Goal: Find specific page/section: Find specific page/section

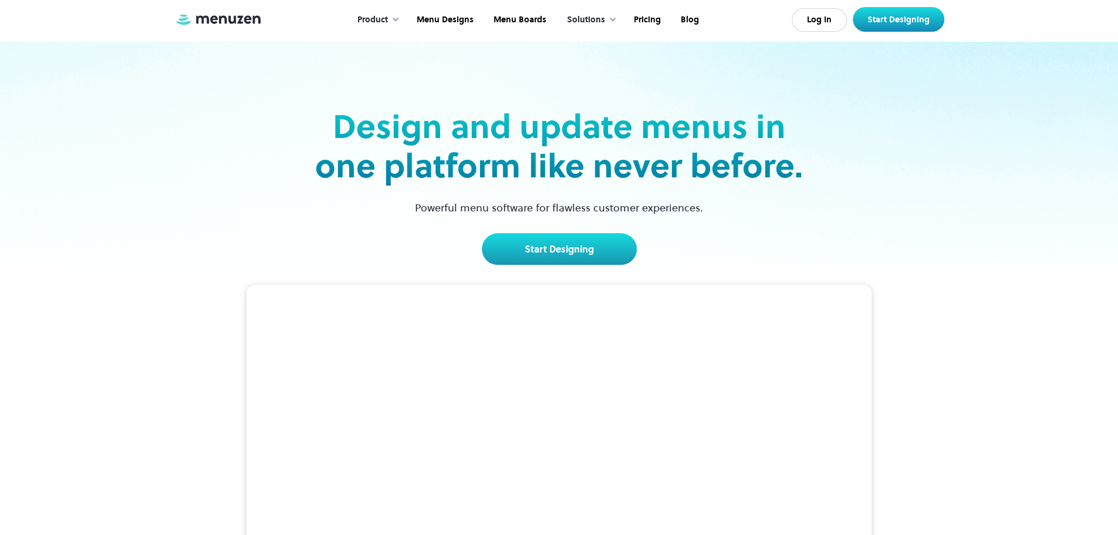
click at [575, 232] on div "Design and update menus in one platform like never before. Powerful menu softwa…" at bounding box center [559, 186] width 495 height 158
click at [572, 240] on link "Start Designing" at bounding box center [559, 249] width 155 height 32
click at [508, 21] on link "Menu Boards" at bounding box center [518, 20] width 73 height 36
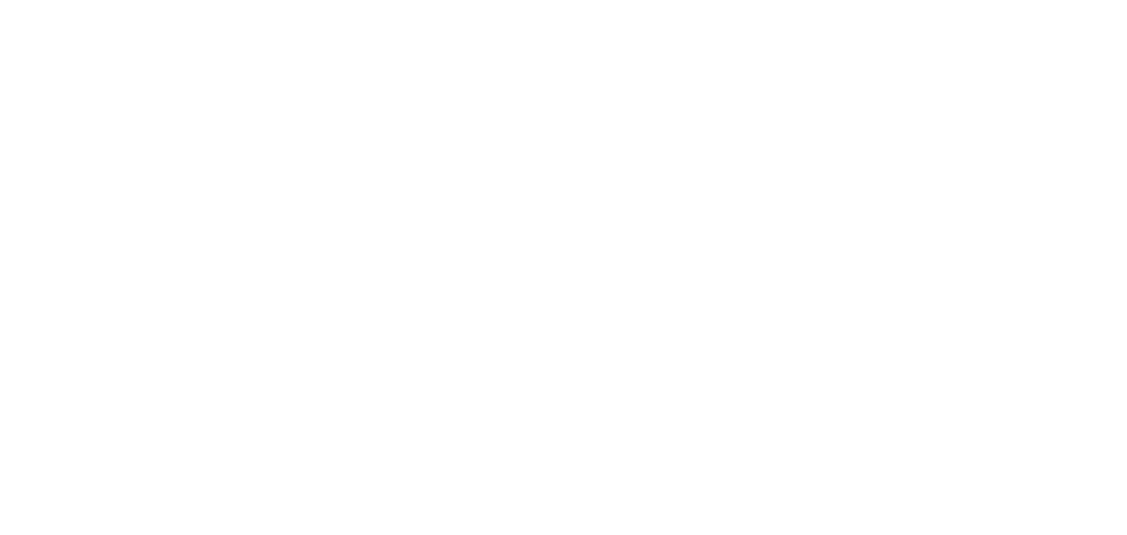
click at [507, 22] on div at bounding box center [563, 267] width 1127 height 535
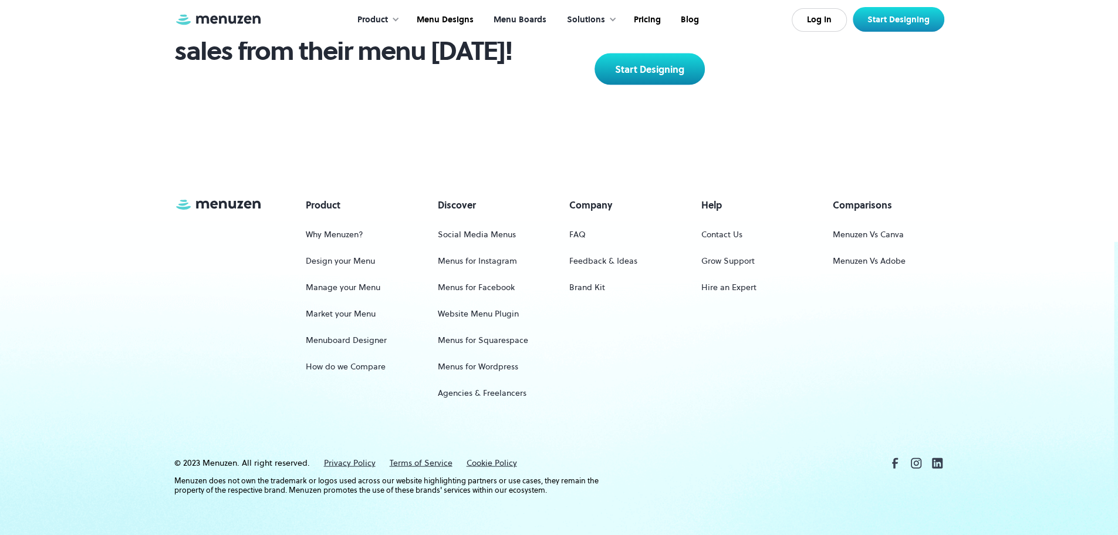
scroll to position [1707, 0]
